Goal: Navigation & Orientation: Find specific page/section

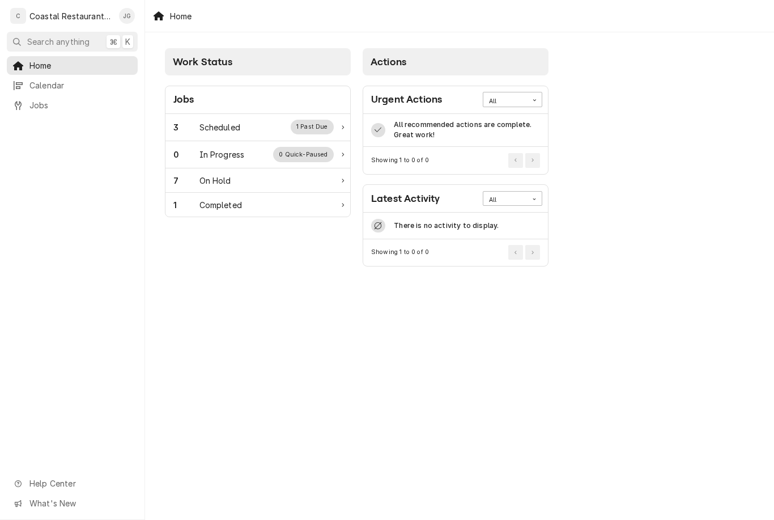
click at [227, 128] on div "Scheduled" at bounding box center [219, 127] width 41 height 12
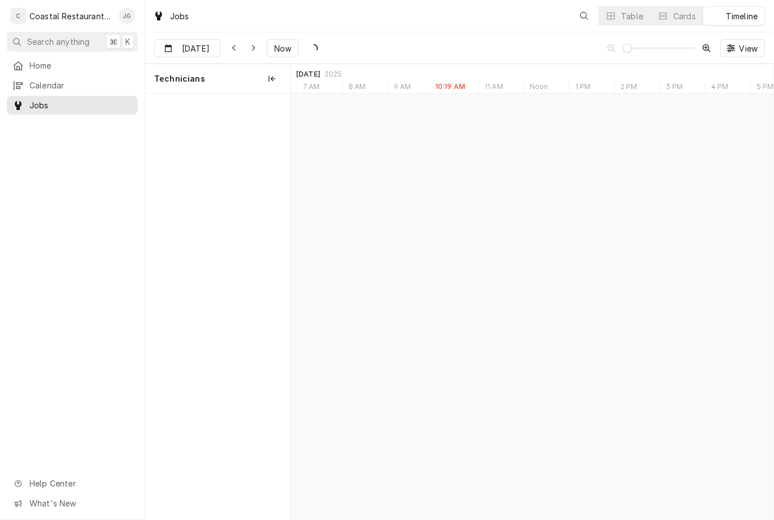
scroll to position [0, 9560]
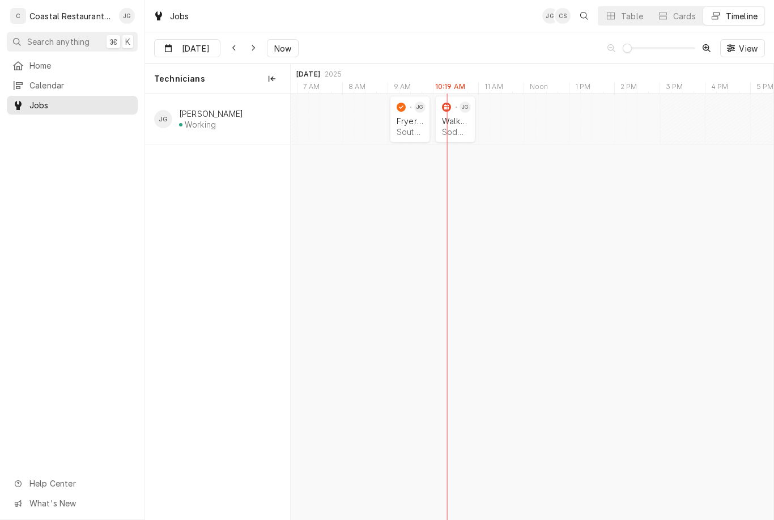
click at [403, 130] on div "Southern [US_STATE] Brewing Company | Ocean View, 19970" at bounding box center [410, 132] width 27 height 10
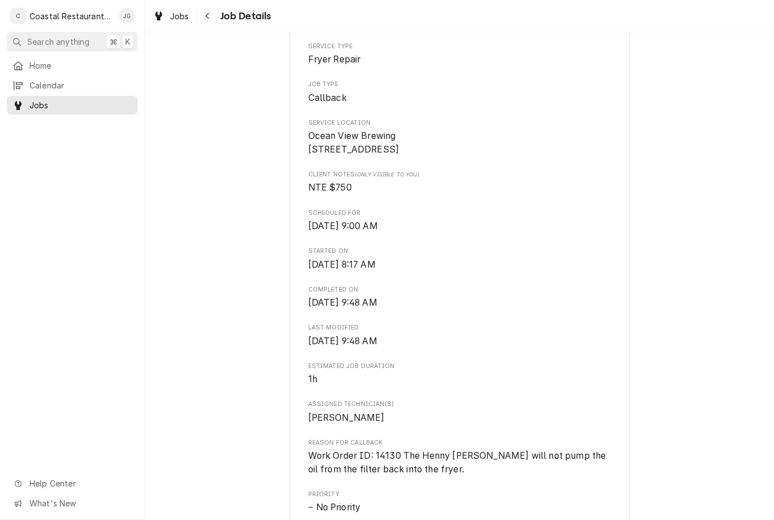
scroll to position [251, 0]
click at [67, 65] on span "Home" at bounding box center [80, 66] width 103 height 12
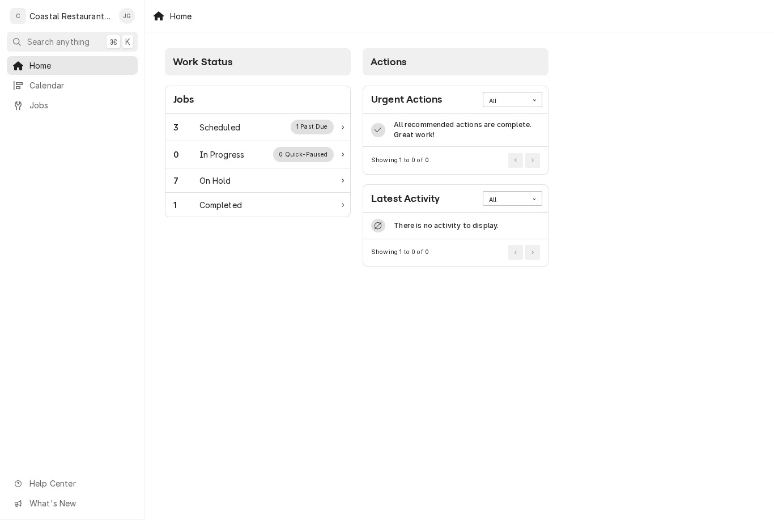
click at [256, 147] on div "0 In Progress 0 Quick-Paused" at bounding box center [253, 154] width 160 height 15
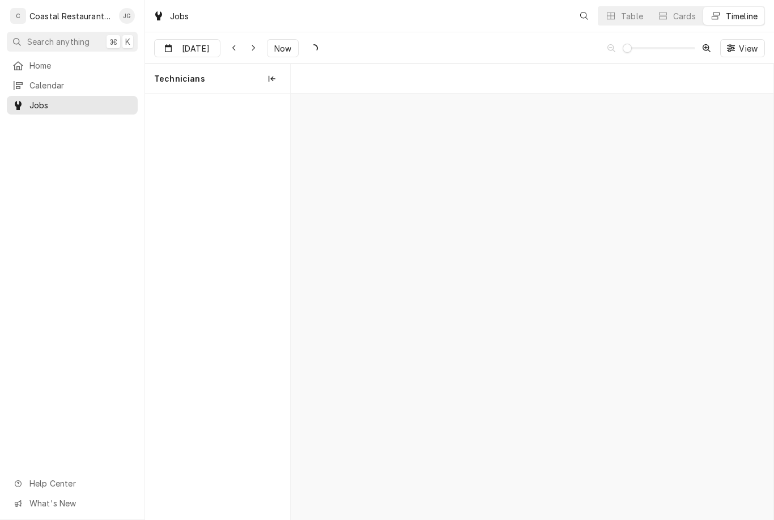
scroll to position [0, 9560]
click at [458, 126] on div "Walk In Cooler Sodel Concepts | Selbyville, 19975" at bounding box center [455, 126] width 31 height 25
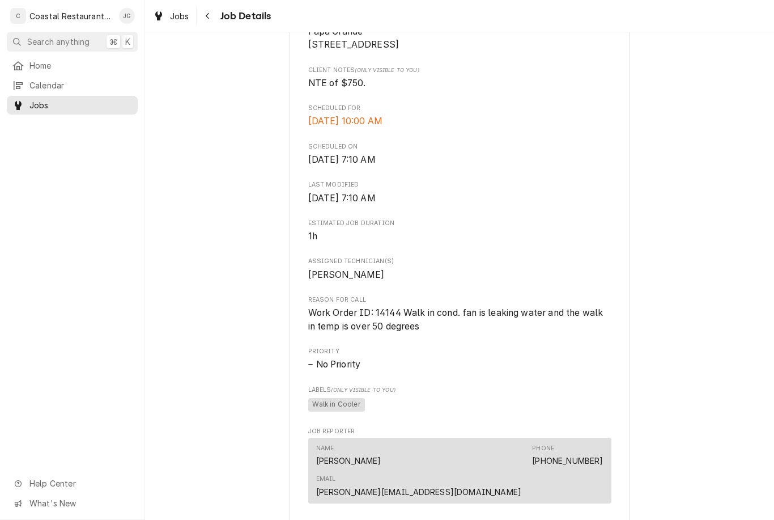
scroll to position [293, 0]
